Goal: Find specific page/section: Find specific page/section

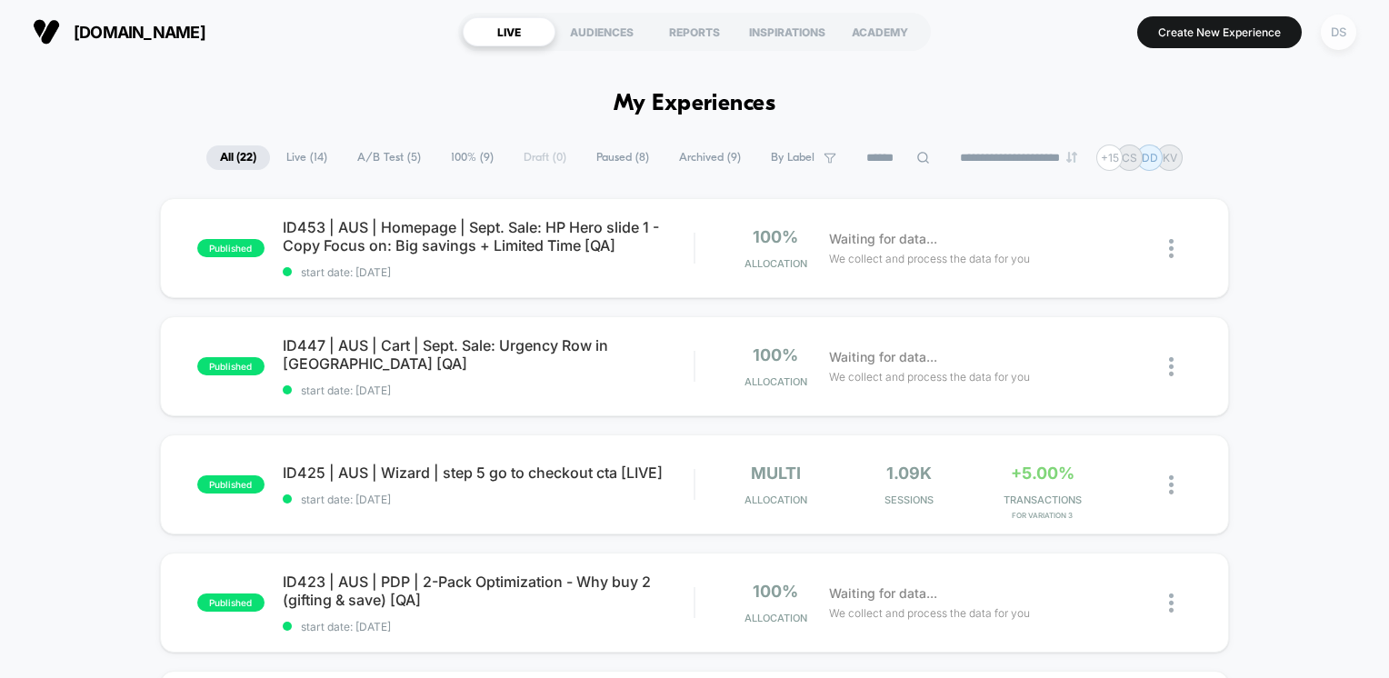
click at [1344, 37] on div "DS" at bounding box center [1338, 32] width 35 height 35
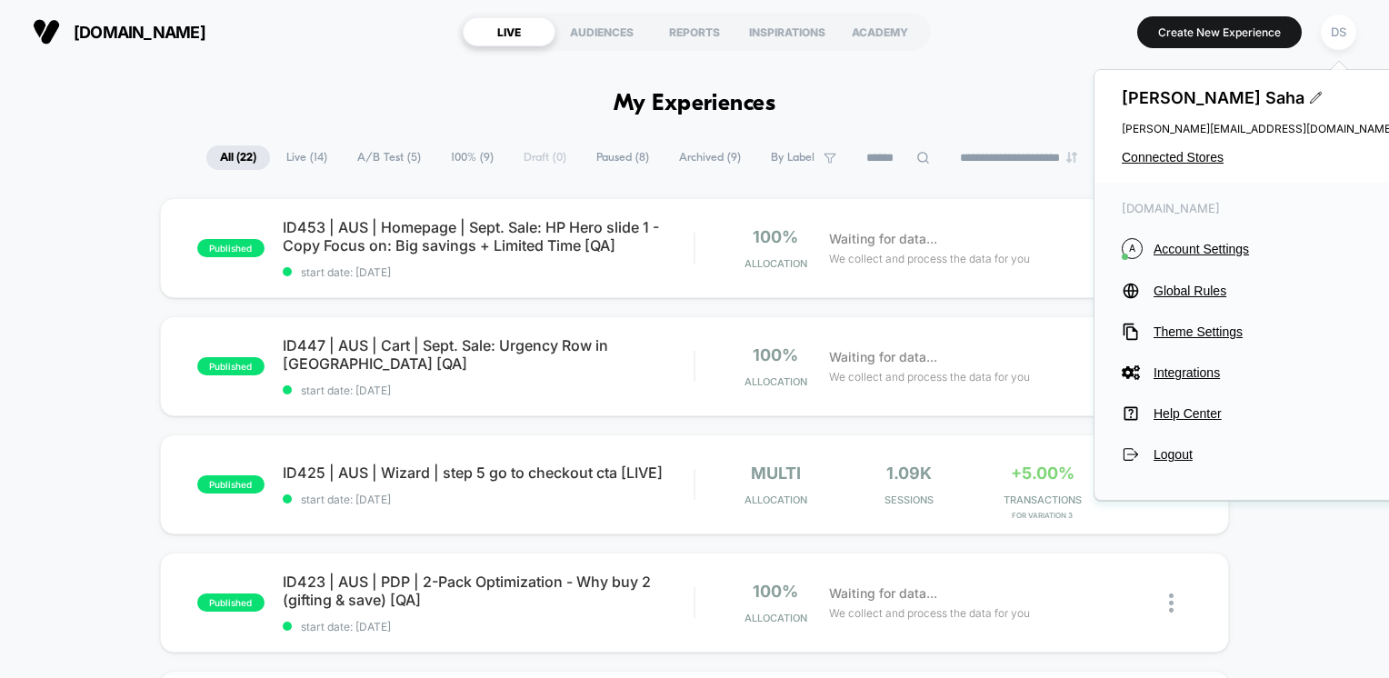
click at [1194, 165] on div "[PERSON_NAME] [PERSON_NAME][EMAIL_ADDRESS][DOMAIN_NAME] Connected Stores" at bounding box center [1257, 126] width 327 height 113
click at [1190, 159] on span "Connected Stores" at bounding box center [1258, 157] width 273 height 15
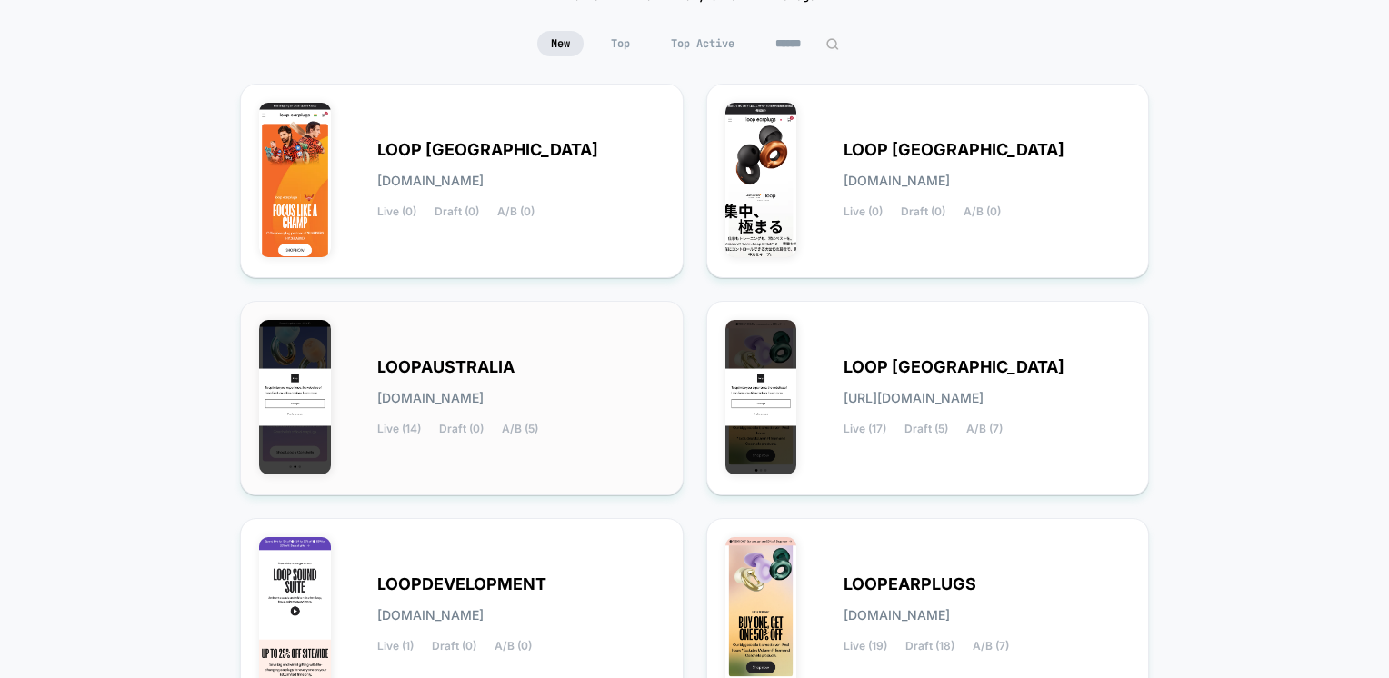
scroll to position [251, 0]
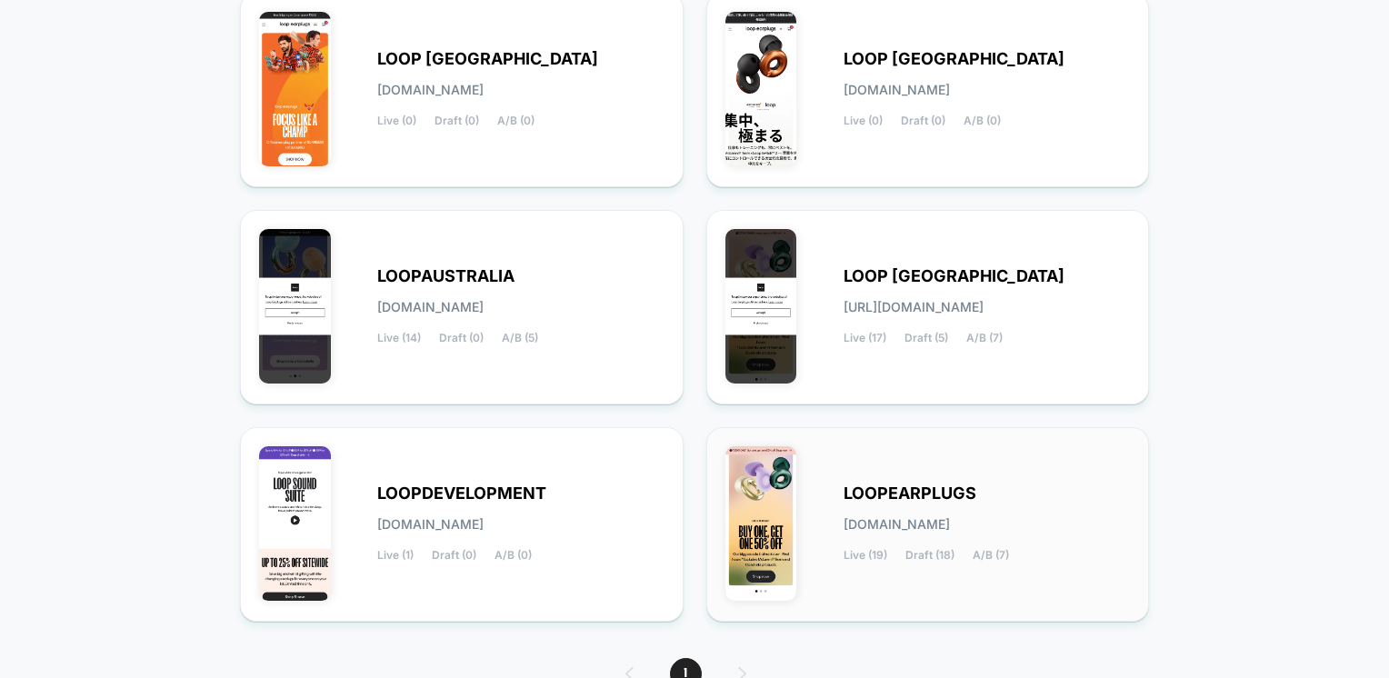
click at [774, 507] on img at bounding box center [761, 523] width 72 height 155
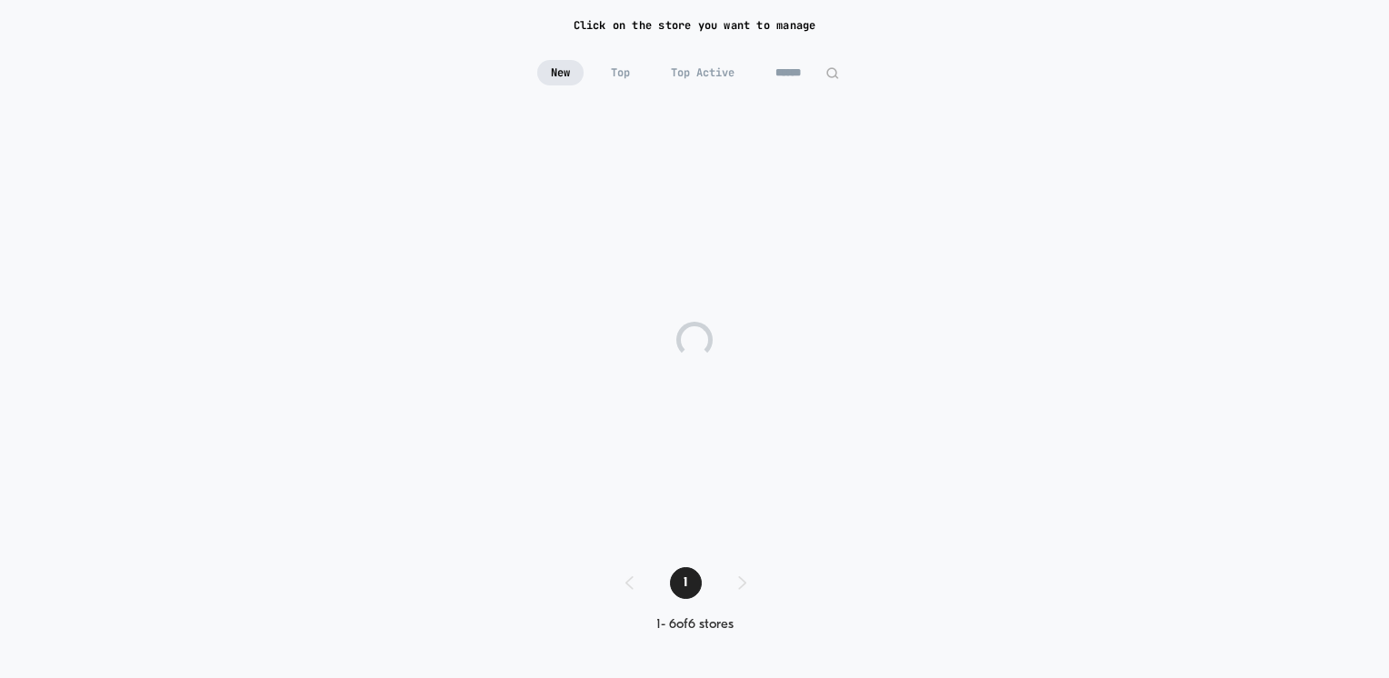
scroll to position [40, 0]
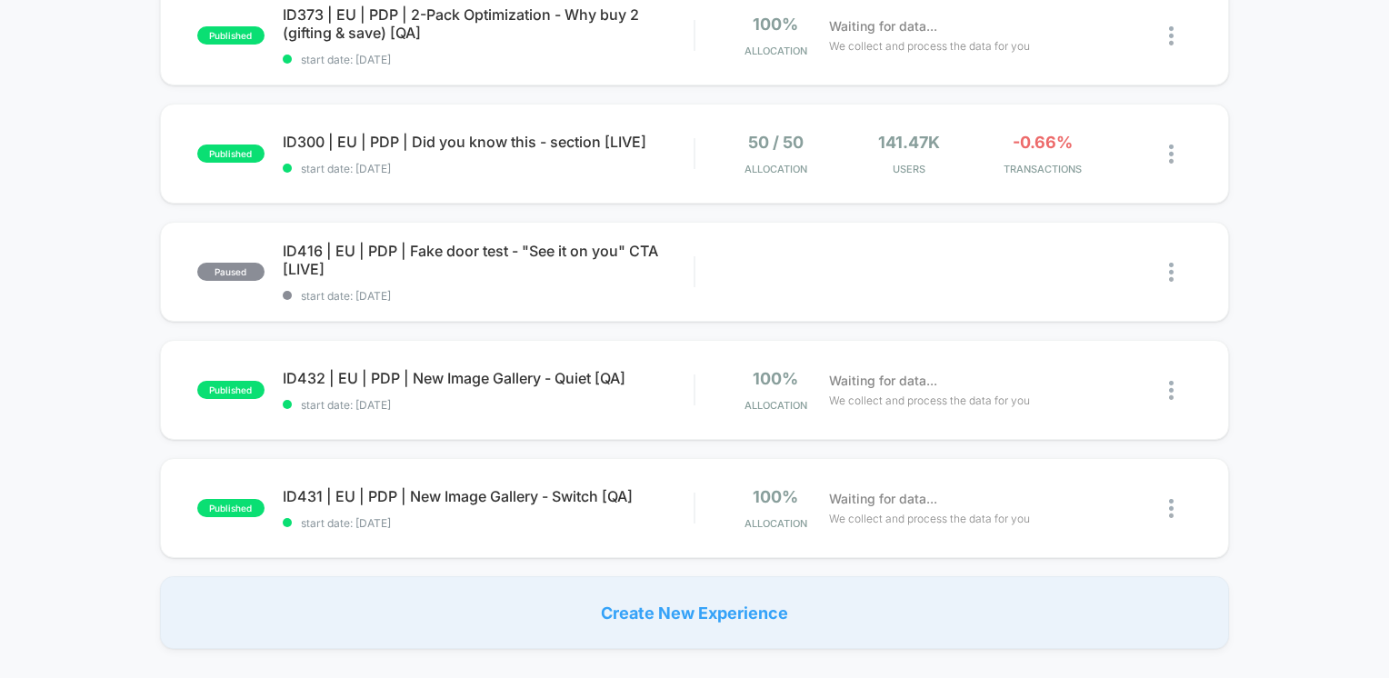
scroll to position [818, 0]
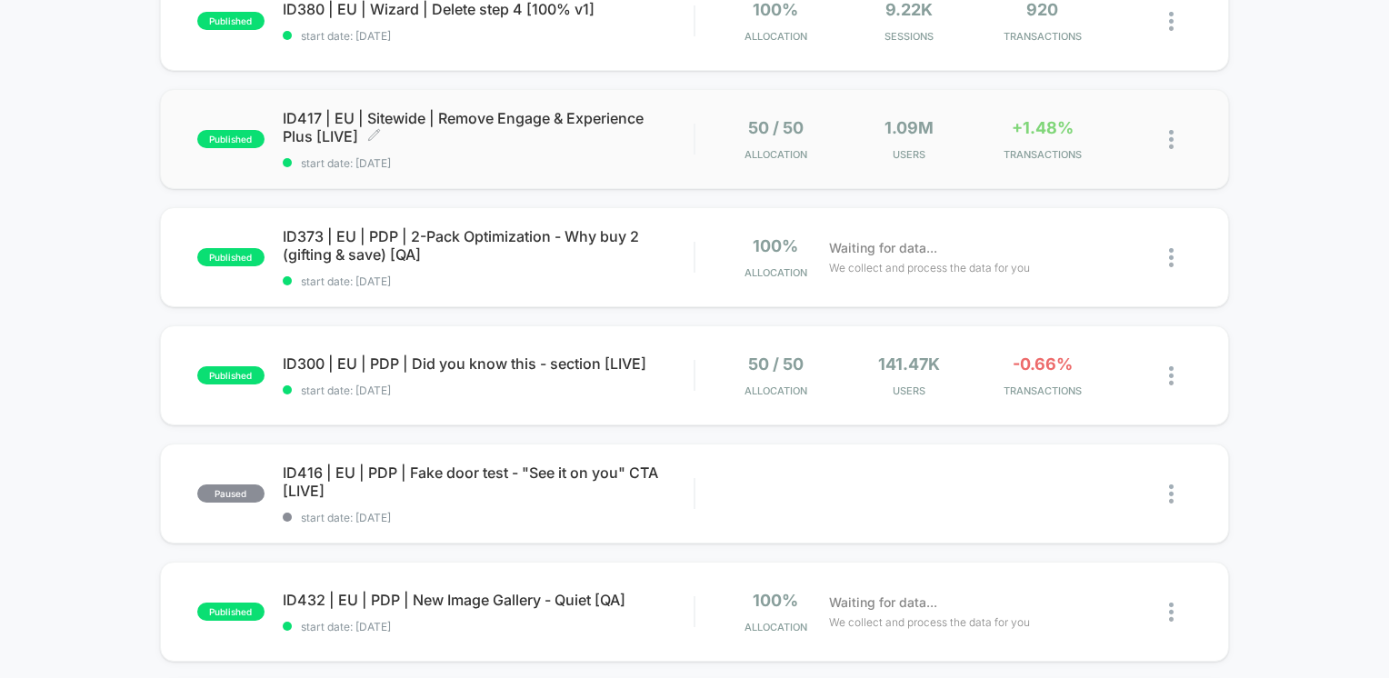
click at [394, 118] on span "ID417 | EU | Sitewide | Remove Engage & Experience Plus [LIVE] Click to edit ex…" at bounding box center [489, 127] width 412 height 36
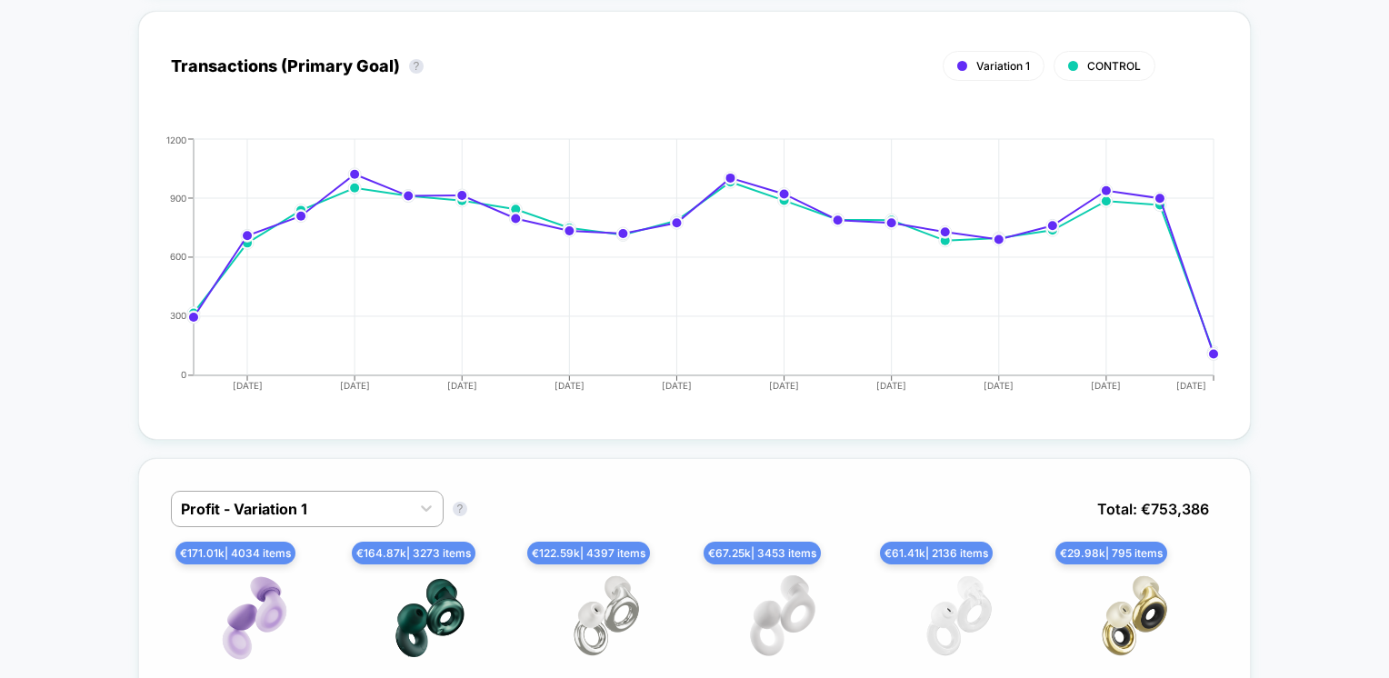
scroll to position [1273, 0]
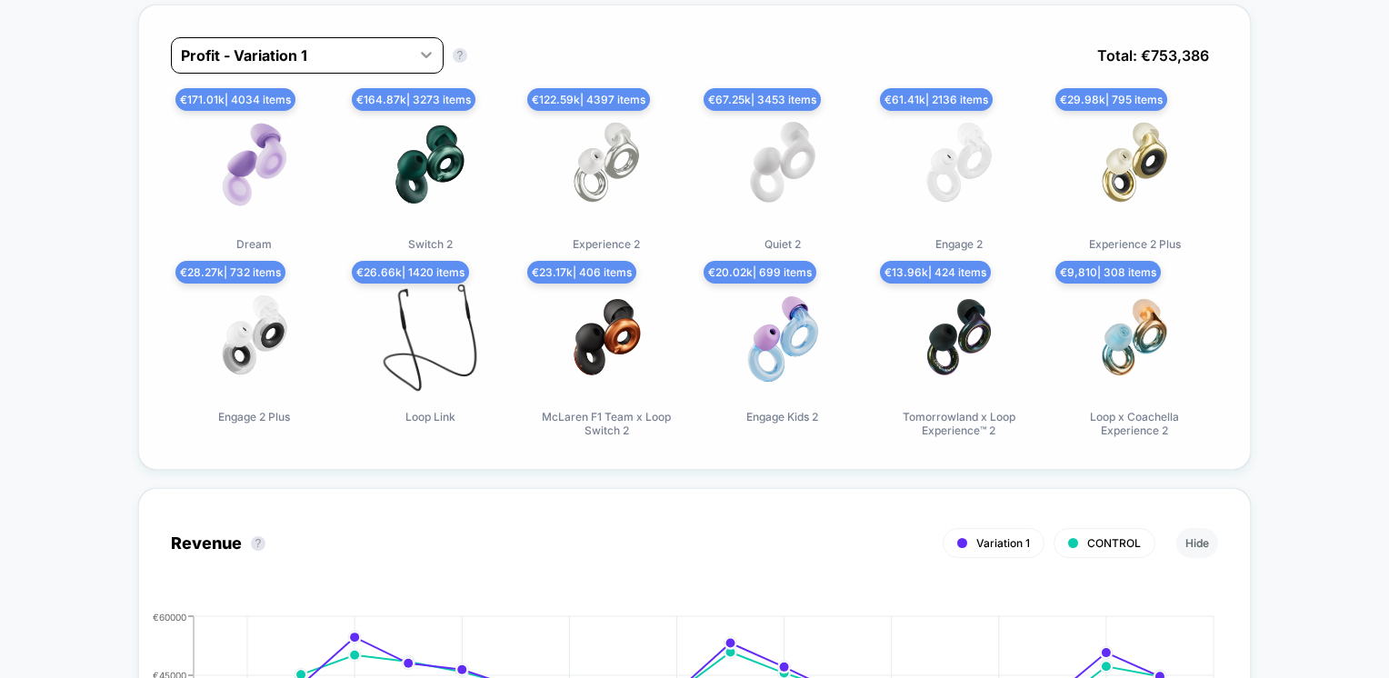
click at [410, 50] on div at bounding box center [426, 54] width 33 height 33
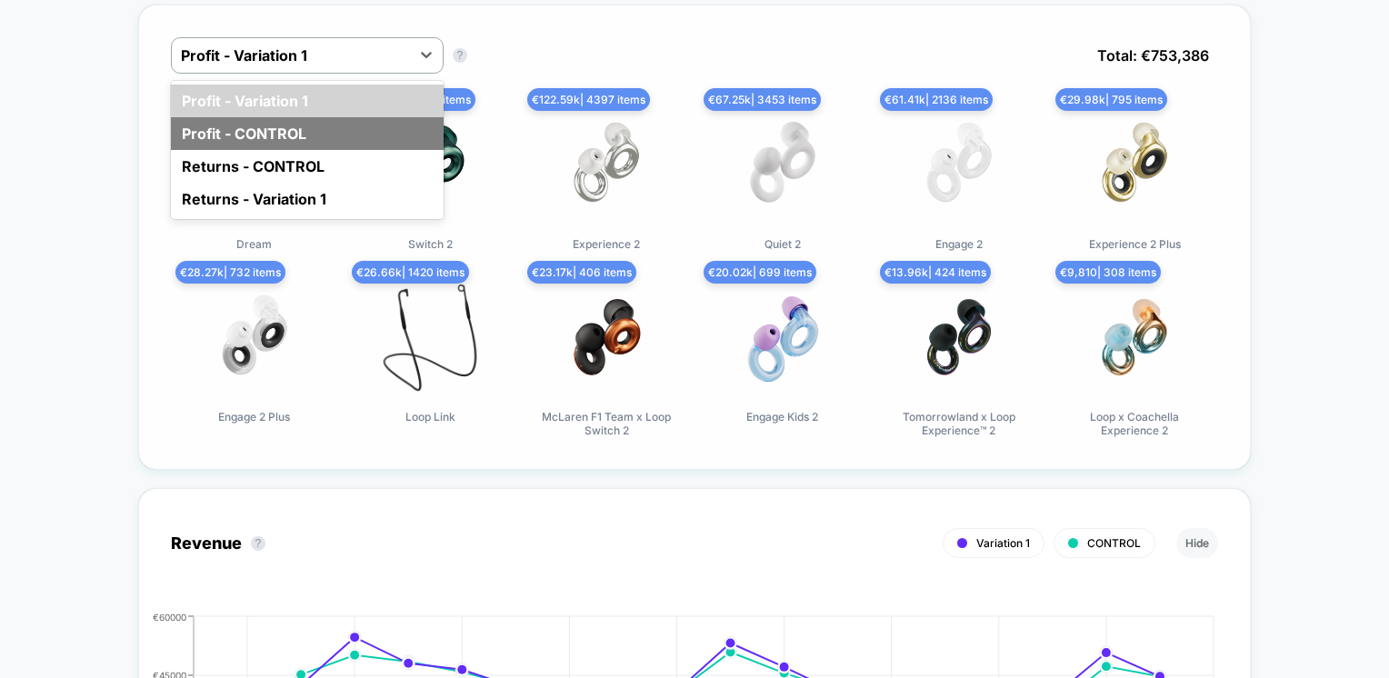
click at [310, 122] on div "Profit - CONTROL" at bounding box center [307, 133] width 273 height 33
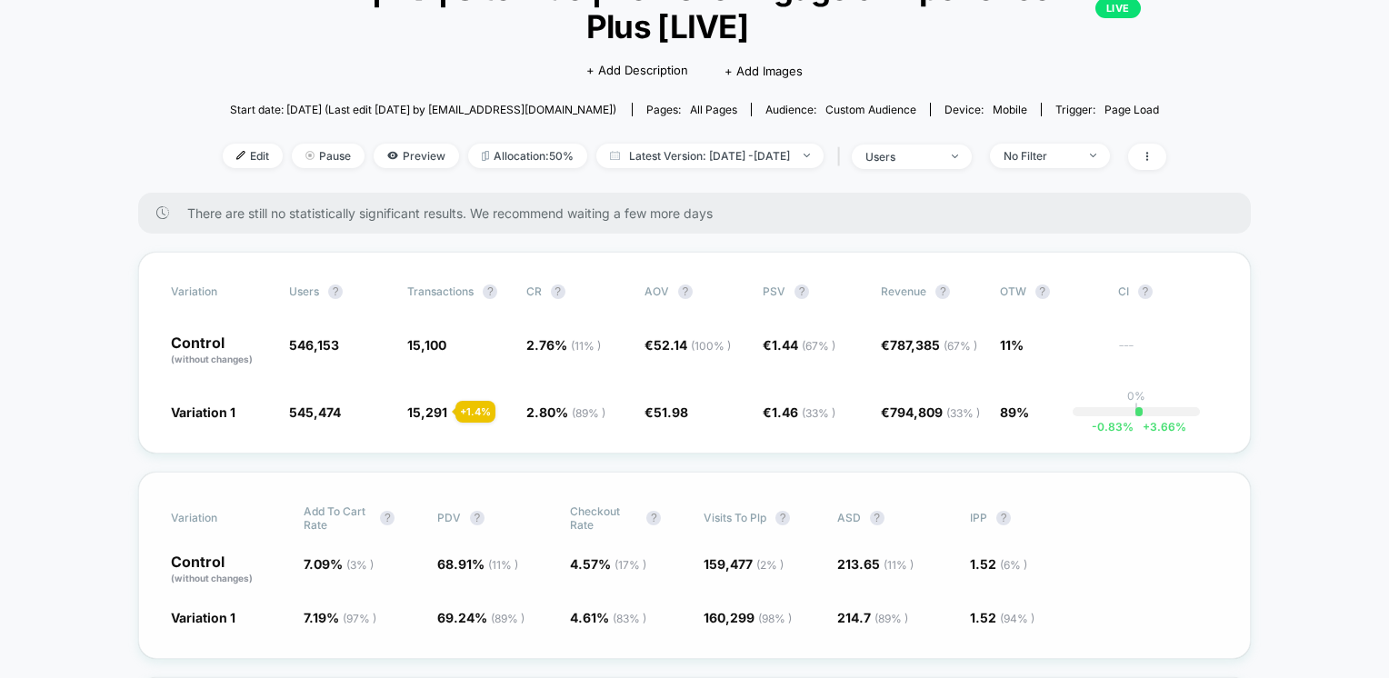
scroll to position [148, 0]
